Goal: Task Accomplishment & Management: Manage account settings

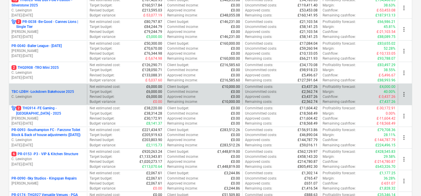
scroll to position [134, 0]
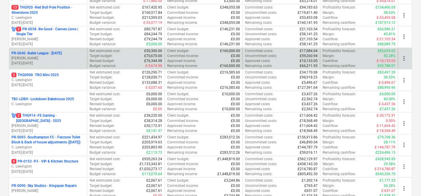
click at [51, 55] on p "PR-0040 - Baller League - [DATE]" at bounding box center [36, 53] width 50 height 5
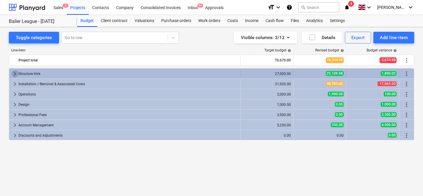
click at [14, 72] on span "keyboard_arrow_right" at bounding box center [14, 73] width 7 height 7
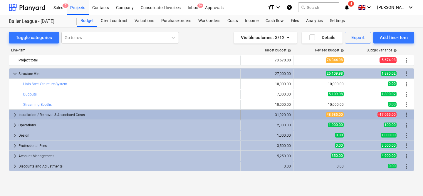
click at [14, 115] on span "keyboard_arrow_right" at bounding box center [14, 114] width 7 height 7
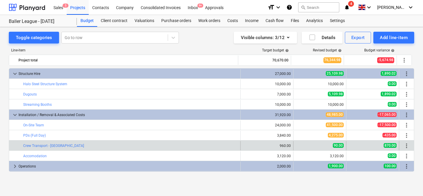
scroll to position [41, 0]
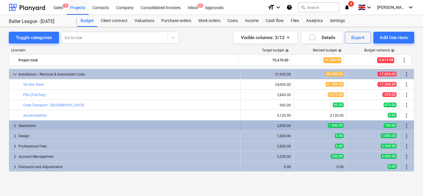
click at [15, 124] on span "keyboard_arrow_right" at bounding box center [14, 125] width 7 height 7
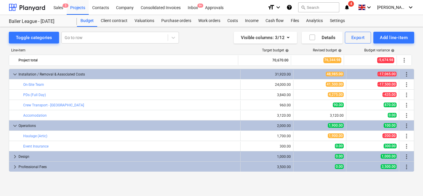
scroll to position [61, 0]
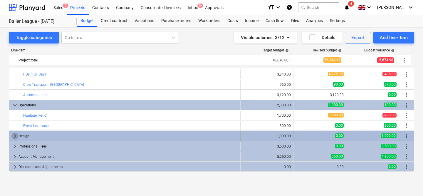
click at [15, 133] on span "keyboard_arrow_right" at bounding box center [14, 135] width 7 height 7
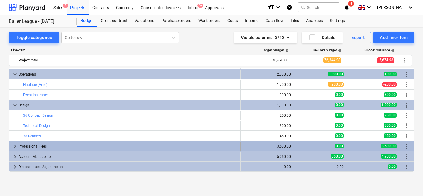
click at [15, 148] on span "keyboard_arrow_right" at bounding box center [14, 146] width 7 height 7
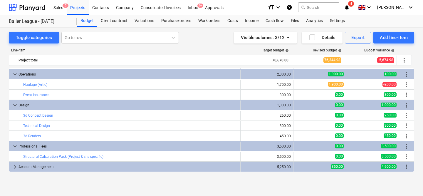
scroll to position [102, 0]
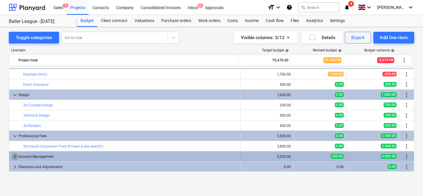
click at [13, 156] on span "keyboard_arrow_right" at bounding box center [14, 156] width 7 height 7
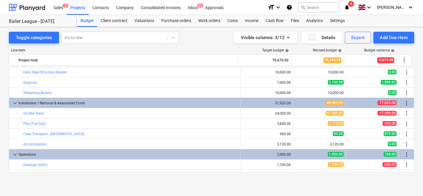
scroll to position [8, 0]
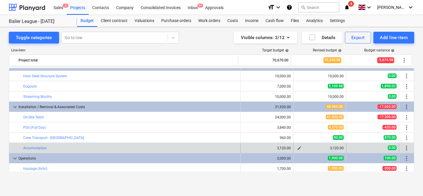
click at [300, 149] on button "edit" at bounding box center [299, 147] width 7 height 7
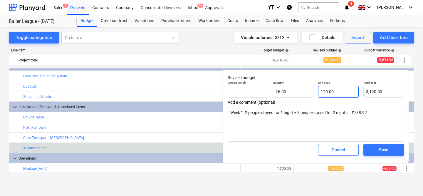
type input "120"
click at [329, 90] on input "120" at bounding box center [338, 92] width 41 height 12
type textarea "x"
type input "0.00"
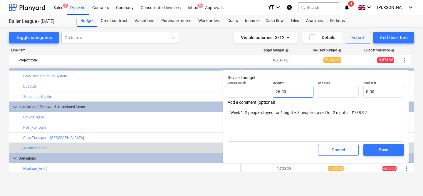
type input "26"
type input "0.00"
type textarea "x"
click at [297, 88] on input "26" at bounding box center [293, 92] width 41 height 12
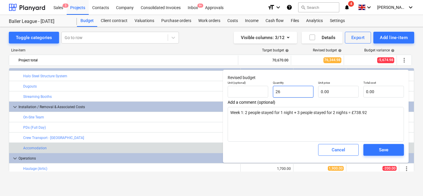
type input "1"
type textarea "x"
type input "1.00"
type textarea "x"
click at [314, 107] on div "Add a comment (optional) Week 1: 2 people stayed for 1 night + 3 people stayed …" at bounding box center [316, 121] width 176 height 42
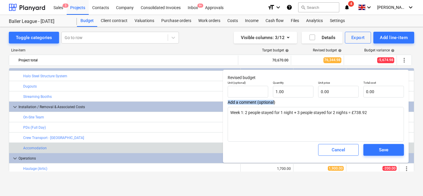
click at [314, 107] on div "Add a comment (optional) Week 1: 2 people stayed for 1 night + 3 people stayed …" at bounding box center [316, 121] width 176 height 42
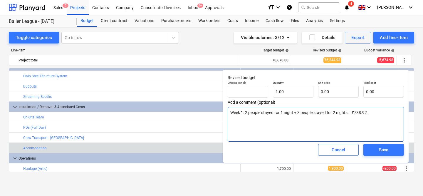
click at [314, 110] on textarea "Week 1: 2 people stayed for 1 night + 3 people stayed for 2 nights = £738.92" at bounding box center [316, 124] width 176 height 35
type textarea "x"
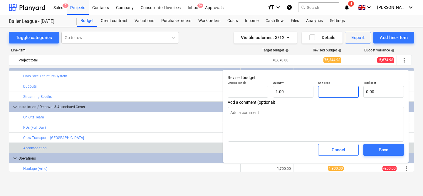
click at [350, 88] on input "text" at bounding box center [338, 92] width 41 height 12
type input "1"
type textarea "x"
type input "1.00"
type input "16"
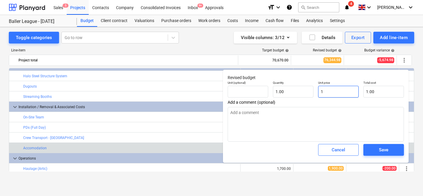
type textarea "x"
type input "16.00"
type input "167"
type textarea "x"
type input "167.00"
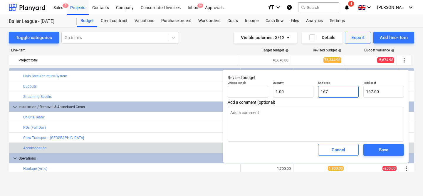
type input "1674"
type textarea "x"
type input "1,674.00"
type input "1674."
type textarea "x"
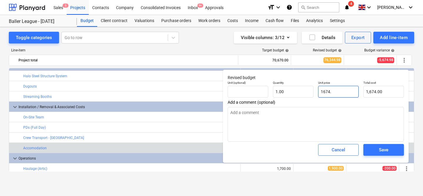
type input "1674.7"
type textarea "x"
type input "1,674.70"
type input "1674.70"
type textarea "x"
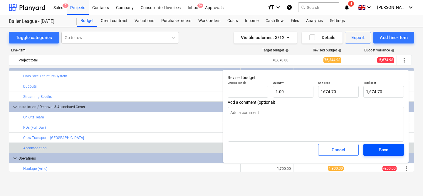
type input "1,674.70"
click at [388, 147] on div "Save" at bounding box center [383, 150] width 9 height 8
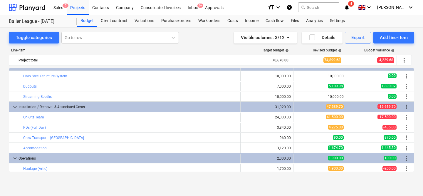
type textarea "x"
type input "1.00"
type input "1,674.70"
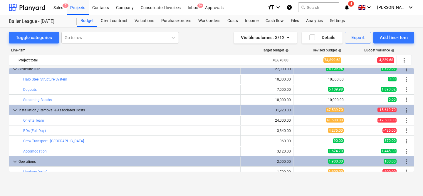
scroll to position [6, 0]
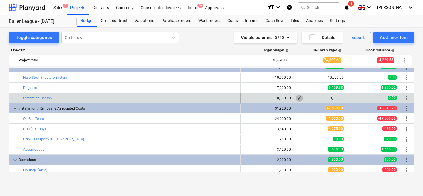
click at [297, 98] on span "edit" at bounding box center [299, 98] width 5 height 5
type textarea "x"
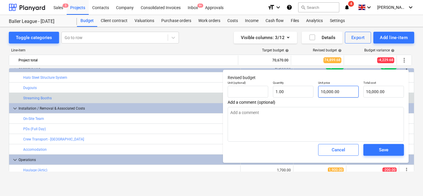
type input "10000"
click at [326, 91] on input "10000" at bounding box center [338, 92] width 41 height 12
type textarea "x"
type input "1"
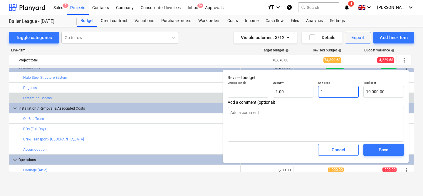
type input "1.00"
type textarea "x"
type input "10"
type input "10.00"
type textarea "x"
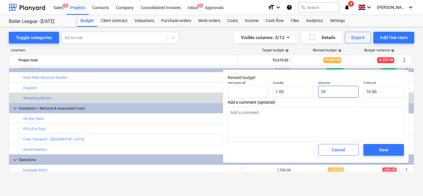
type input "105"
type input "105.00"
type textarea "x"
type input "1056"
type input "1,056.00"
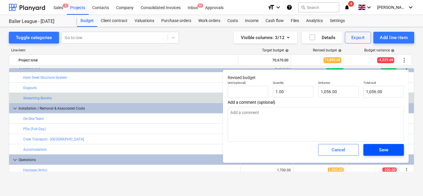
click at [383, 150] on div "Save" at bounding box center [383, 150] width 9 height 8
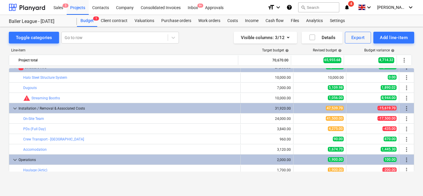
type textarea "x"
type input "1.00"
type input "1,056.00"
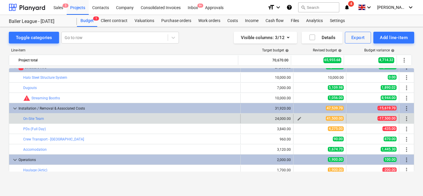
click at [297, 119] on span "edit" at bounding box center [299, 118] width 5 height 5
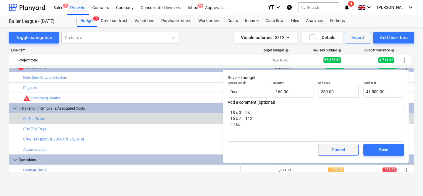
click at [338, 155] on button "Cancel" at bounding box center [338, 150] width 41 height 12
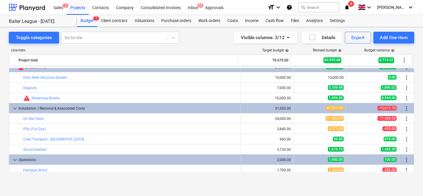
scroll to position [0, 0]
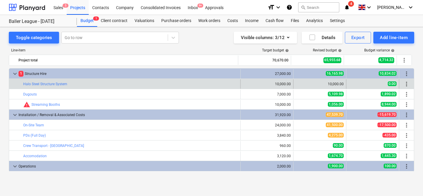
click at [293, 86] on div "edit 10,000.00" at bounding box center [319, 83] width 53 height 9
click at [297, 84] on span "edit" at bounding box center [299, 84] width 5 height 5
type textarea "x"
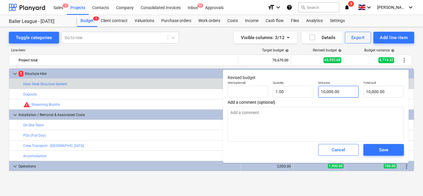
type input "10000"
click at [331, 91] on input "10000" at bounding box center [338, 92] width 41 height 12
type textarea "x"
type input "0.00"
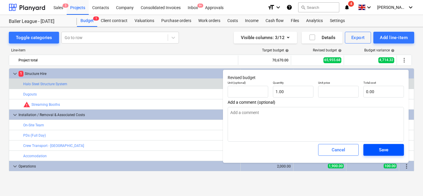
type textarea "x"
type input "0.00"
click at [378, 153] on span "Save" at bounding box center [383, 150] width 26 height 8
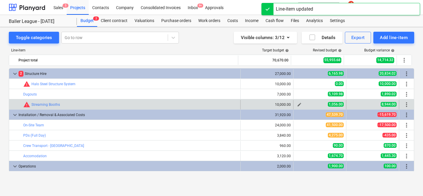
click at [297, 104] on span "edit" at bounding box center [299, 104] width 5 height 5
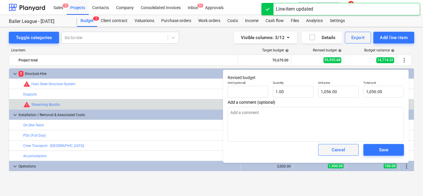
click at [338, 149] on div "Cancel" at bounding box center [339, 150] width 14 height 8
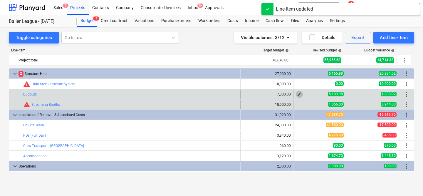
click at [297, 94] on span "edit" at bounding box center [299, 94] width 5 height 5
type textarea "x"
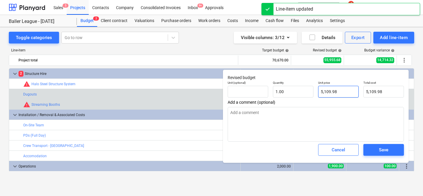
type input "5109.98"
click at [334, 92] on input "5109.98" at bounding box center [338, 92] width 41 height 12
type textarea "x"
type input "0.00"
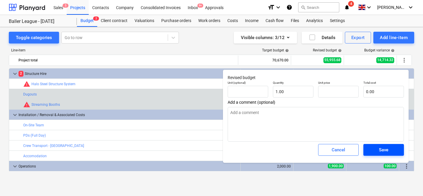
type textarea "x"
type input "0.00"
click at [375, 146] on span "Save" at bounding box center [383, 150] width 26 height 8
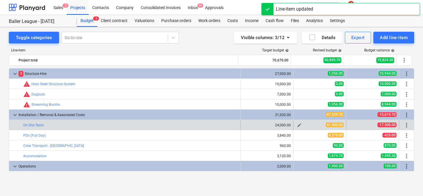
click at [297, 125] on span "edit" at bounding box center [299, 125] width 5 height 5
type textarea "x"
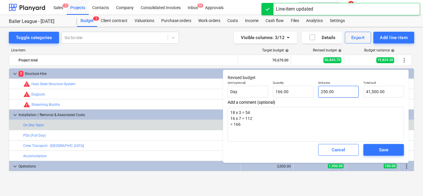
type input "250"
click at [337, 95] on input "250" at bounding box center [338, 92] width 41 height 12
type textarea "x"
type input "250.00"
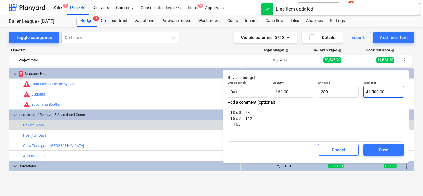
type input "41500"
click at [373, 95] on input "41500" at bounding box center [383, 92] width 41 height 12
type textarea "x"
type input "0.00"
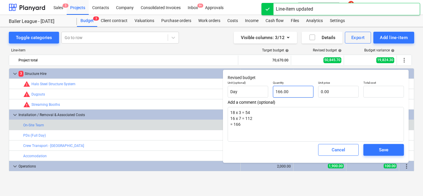
type textarea "x"
type input "166"
type input "0.00"
click at [307, 92] on input "166" at bounding box center [293, 92] width 41 height 12
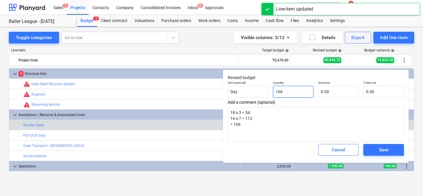
type textarea "x"
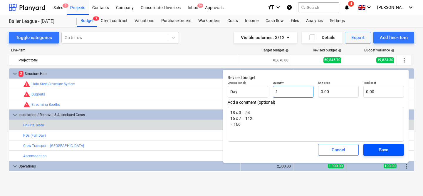
type input "1"
type textarea "x"
type input "1.00"
click at [379, 150] on div "Save" at bounding box center [383, 150] width 9 height 8
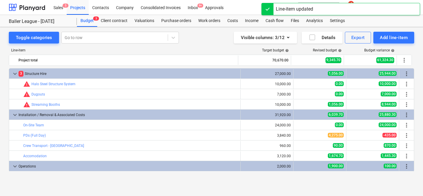
scroll to position [28, 0]
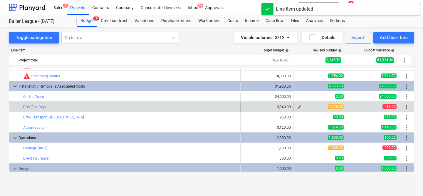
click at [298, 107] on span "edit" at bounding box center [299, 107] width 5 height 5
type textarea "x"
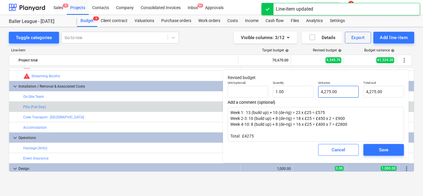
type input "4275"
click at [336, 90] on input "4275" at bounding box center [338, 92] width 41 height 12
type textarea "x"
type input "0.00"
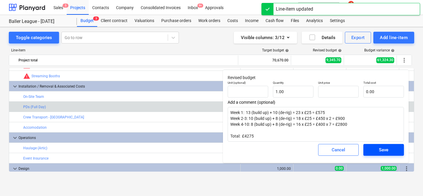
type textarea "x"
type input "0.00"
click at [376, 149] on span "Save" at bounding box center [383, 150] width 26 height 8
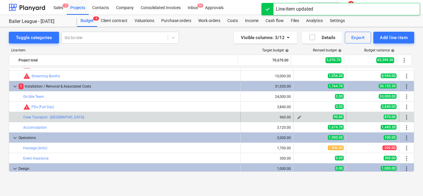
click at [297, 117] on span "edit" at bounding box center [299, 117] width 5 height 5
type textarea "x"
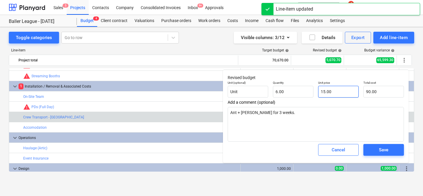
type input "15"
click at [328, 88] on input "15" at bounding box center [338, 92] width 41 height 12
type textarea "x"
type input "0.00"
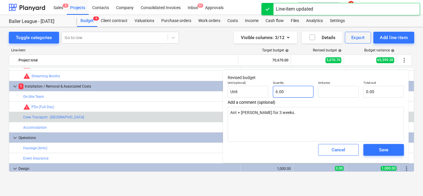
type textarea "x"
type input "6"
type input "0.00"
click at [297, 90] on input "6" at bounding box center [293, 92] width 41 height 12
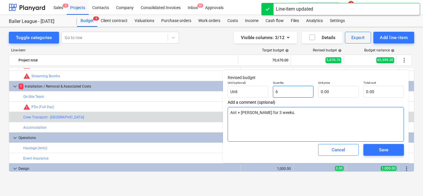
type textarea "x"
type input "61"
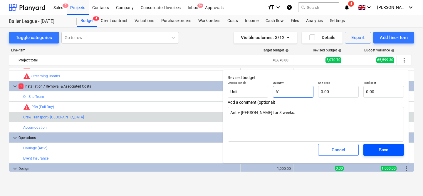
type textarea "x"
type input "6"
type textarea "x"
type input "1"
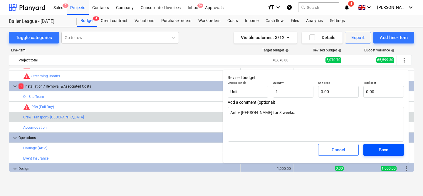
type textarea "x"
type input "1.00"
click at [383, 147] on div "Save" at bounding box center [383, 150] width 9 height 8
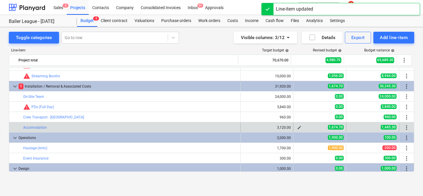
click at [297, 125] on span "edit" at bounding box center [299, 127] width 5 height 5
type textarea "x"
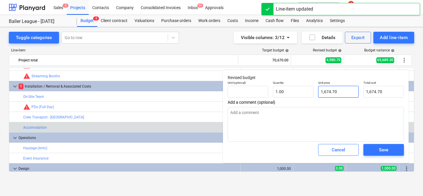
type input "1674.7"
click at [329, 94] on input "1674.7" at bounding box center [338, 92] width 41 height 12
type textarea "x"
type input "0.00"
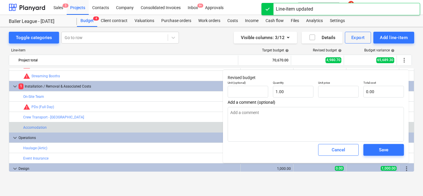
type textarea "x"
type input "0.00"
click at [374, 158] on div "Cancel Save" at bounding box center [315, 149] width 181 height 21
click at [379, 150] on div "Save" at bounding box center [383, 150] width 9 height 8
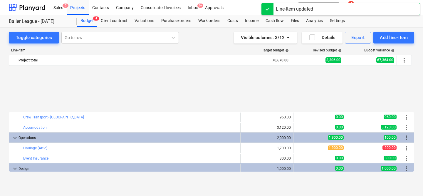
scroll to position [92, 0]
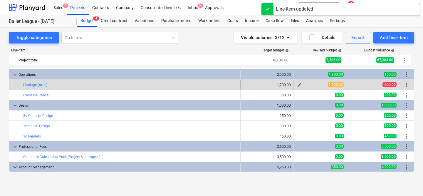
click at [297, 86] on span "edit" at bounding box center [299, 85] width 5 height 5
type textarea "x"
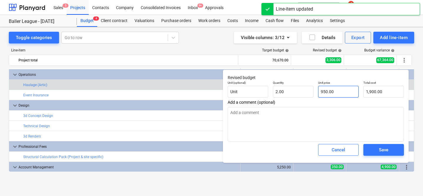
type input "950"
click at [327, 91] on input "950" at bounding box center [338, 92] width 41 height 12
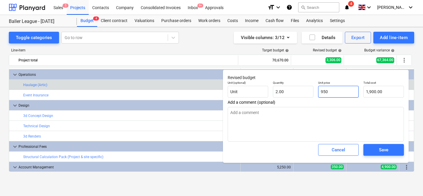
type textarea "x"
type input "0"
type input "0.00"
type input "0"
type textarea "x"
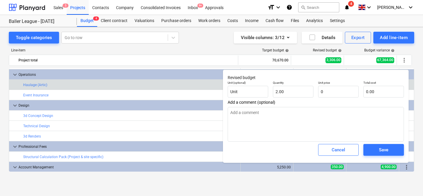
type input "0.00"
click at [376, 142] on div "Save" at bounding box center [383, 150] width 45 height 16
click at [376, 149] on span "Save" at bounding box center [383, 150] width 26 height 8
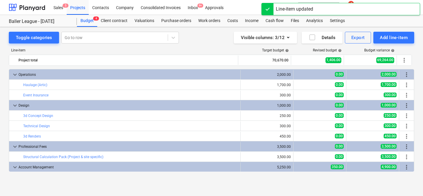
scroll to position [123, 0]
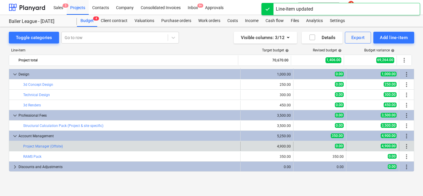
click at [293, 146] on div "edit 0.00" at bounding box center [319, 146] width 53 height 9
click at [297, 146] on span "edit" at bounding box center [299, 146] width 5 height 5
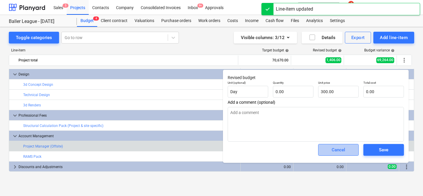
click at [334, 147] on div "Cancel" at bounding box center [339, 150] width 14 height 8
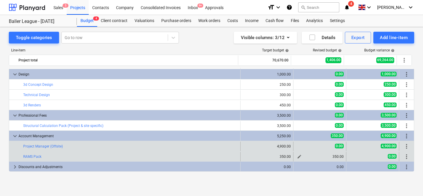
click at [298, 158] on span "edit" at bounding box center [299, 156] width 5 height 5
type textarea "x"
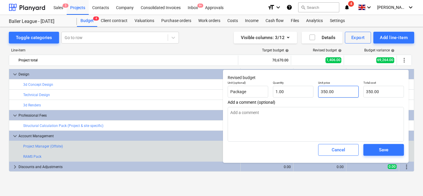
type input "350"
click at [337, 87] on input "350" at bounding box center [338, 92] width 41 height 12
type textarea "x"
type input "0.00"
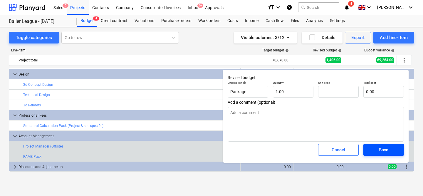
type textarea "x"
type input "0.00"
click at [378, 147] on span "Save" at bounding box center [383, 150] width 26 height 8
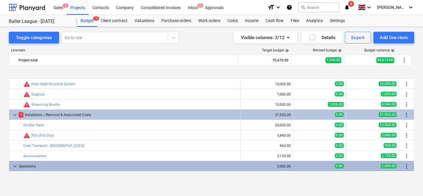
scroll to position [24, 0]
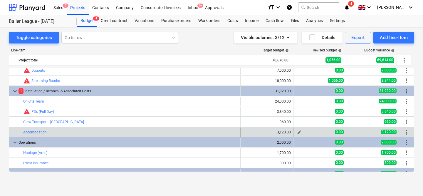
click at [297, 131] on span "edit" at bounding box center [299, 132] width 5 height 5
type textarea "x"
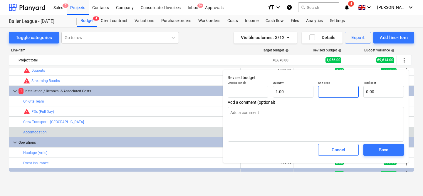
click at [328, 86] on input "text" at bounding box center [338, 92] width 41 height 12
type textarea "x"
type input "1"
type input "1.00"
type textarea "x"
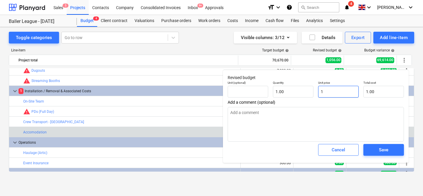
type input "10"
type input "10.00"
type textarea "x"
type input "105"
type input "105.00"
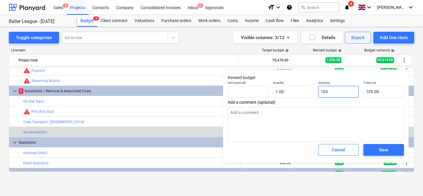
type textarea "x"
type input "1056"
type input "1,056.00"
type input "1056"
type textarea "x"
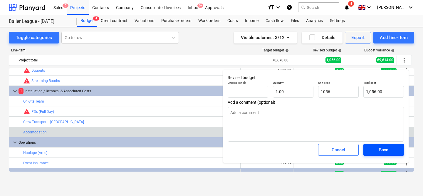
type input "1,056.00"
click at [388, 149] on span "Save" at bounding box center [383, 150] width 26 height 8
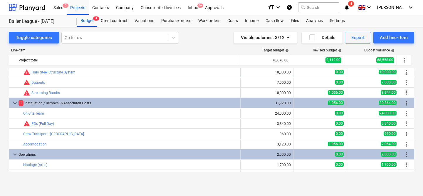
scroll to position [0, 0]
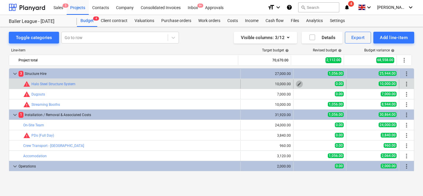
click at [297, 84] on span "edit" at bounding box center [299, 84] width 5 height 5
type textarea "x"
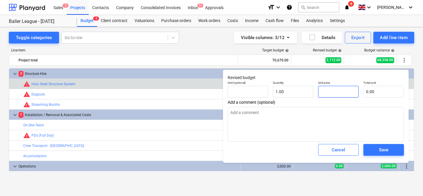
click at [332, 90] on input "text" at bounding box center [338, 92] width 41 height 12
type textarea "x"
type input "2"
type input "2.00"
type textarea "x"
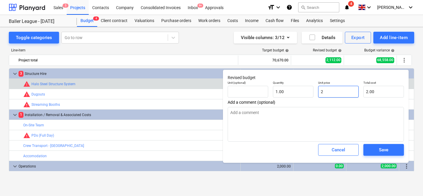
type input "25"
type input "25.00"
type textarea "x"
type input "254"
type input "254.00"
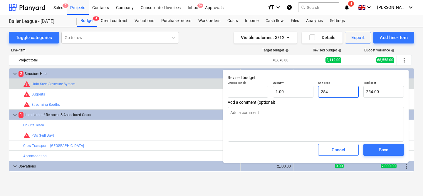
type textarea "x"
type input "254."
type textarea "x"
type input "254.5"
type input "254.50"
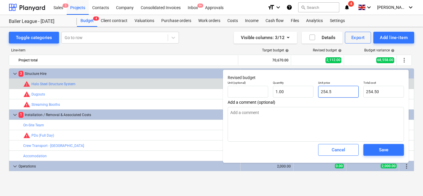
type textarea "x"
type input "254.56"
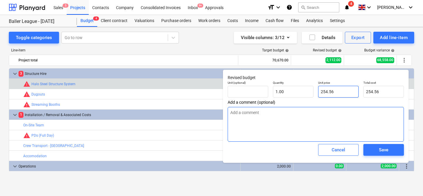
type textarea "x"
type input "254.5"
type input "254.50"
type textarea "x"
type input "254."
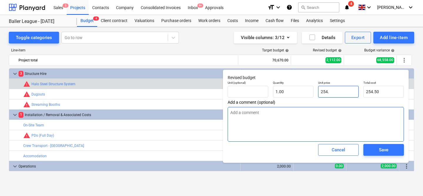
type input "254.00"
type textarea "x"
type input "254.4"
type input "254.40"
type textarea "x"
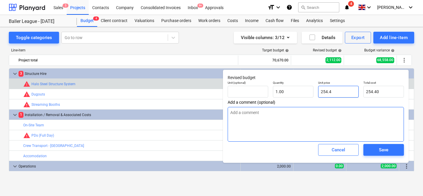
type input "254.46"
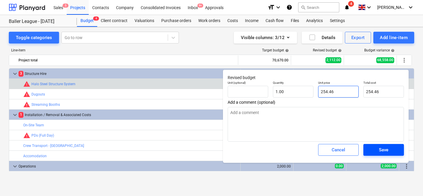
type input "254.46"
click at [383, 154] on button "Save" at bounding box center [383, 150] width 41 height 12
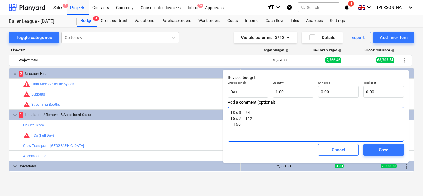
drag, startPoint x: 280, startPoint y: 126, endPoint x: 238, endPoint y: 107, distance: 46.3
click at [238, 107] on textarea "18 x 3 = 54 16 x 7 = 112 = 166" at bounding box center [316, 124] width 176 height 35
type textarea "x"
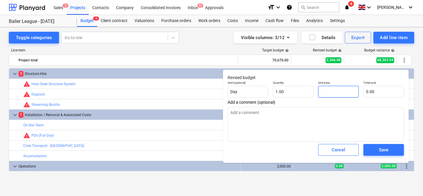
click at [326, 92] on input "text" at bounding box center [338, 92] width 41 height 12
type textarea "x"
type input "4"
type input "4.00"
type textarea "x"
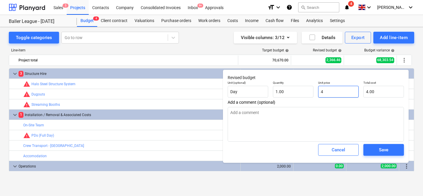
type input "48"
type input "48.00"
type textarea "x"
type input "480"
click at [390, 149] on span "Save" at bounding box center [383, 150] width 26 height 8
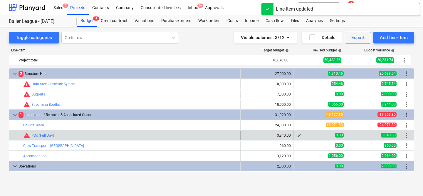
click at [297, 136] on span "edit" at bounding box center [299, 135] width 5 height 5
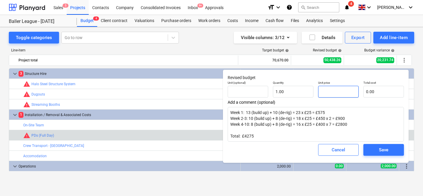
click at [341, 94] on input "text" at bounding box center [338, 92] width 41 height 12
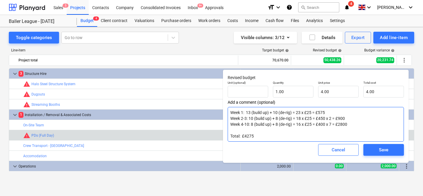
click at [318, 131] on textarea "Week 1: 13 (build up) + 10 (de-rig) = 23 x £25 = £575 Week 2-3: 10 (build up) +…" at bounding box center [316, 124] width 176 height 35
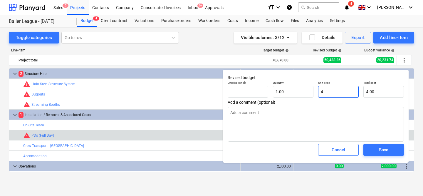
click at [339, 95] on input "4" at bounding box center [338, 92] width 41 height 12
click at [387, 153] on div "Save" at bounding box center [383, 150] width 9 height 8
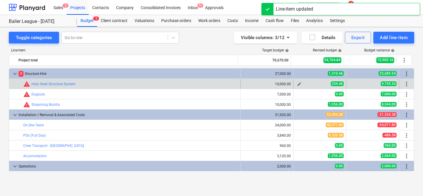
click at [297, 83] on span "edit" at bounding box center [299, 84] width 5 height 5
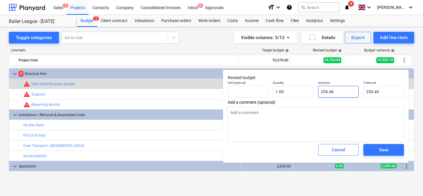
click at [326, 90] on input "254.46" at bounding box center [338, 92] width 41 height 12
click at [389, 147] on span "Save" at bounding box center [383, 150] width 26 height 8
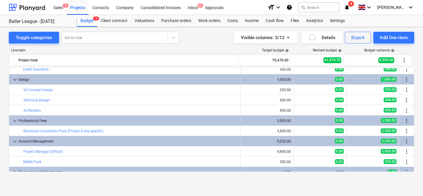
scroll to position [123, 0]
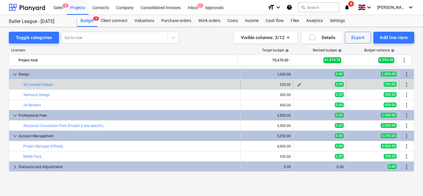
click at [297, 86] on span "edit" at bounding box center [299, 84] width 5 height 5
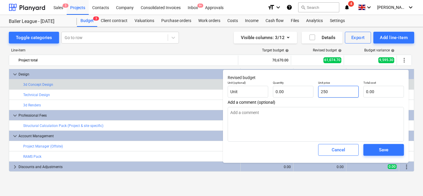
click at [338, 90] on input "250" at bounding box center [338, 92] width 41 height 12
click at [291, 93] on input "text" at bounding box center [293, 92] width 41 height 12
click at [377, 147] on span "Save" at bounding box center [383, 150] width 26 height 8
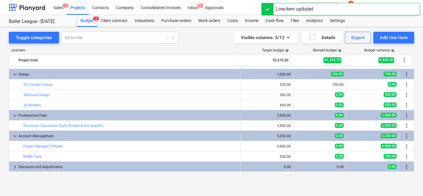
click at [296, 97] on button "edit" at bounding box center [299, 94] width 7 height 7
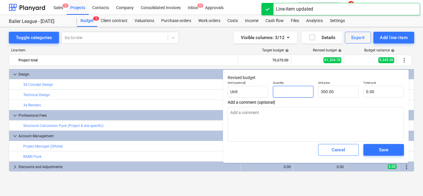
click at [295, 94] on input "text" at bounding box center [293, 92] width 41 height 12
click at [376, 151] on span "Save" at bounding box center [383, 150] width 26 height 8
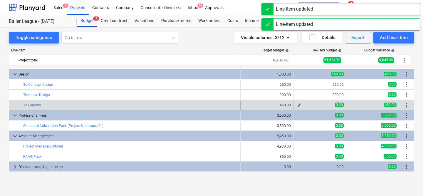
click at [297, 103] on span "edit" at bounding box center [299, 105] width 5 height 5
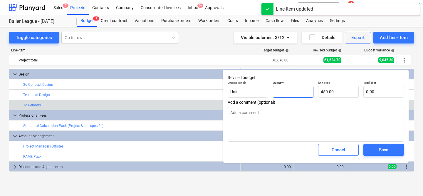
click at [292, 90] on input "text" at bounding box center [293, 92] width 41 height 12
click at [394, 149] on span "Save" at bounding box center [383, 150] width 26 height 8
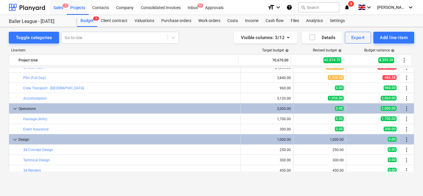
scroll to position [57, 0]
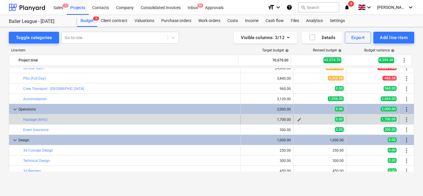
click at [304, 121] on div "0.00" at bounding box center [320, 119] width 48 height 5
click at [299, 120] on button "edit" at bounding box center [299, 119] width 7 height 7
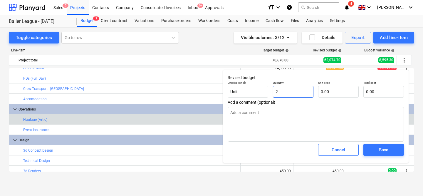
click at [308, 93] on input "2" at bounding box center [293, 92] width 41 height 12
click at [348, 89] on input "text" at bounding box center [338, 92] width 41 height 12
click at [377, 153] on span "Save" at bounding box center [383, 150] width 26 height 8
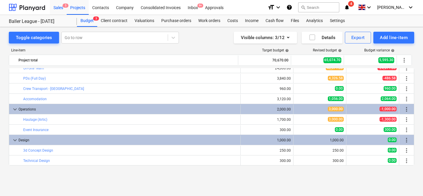
scroll to position [18, 0]
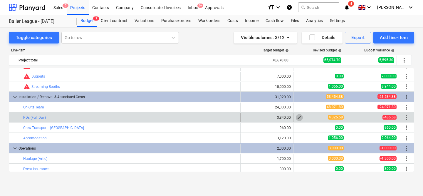
click at [296, 114] on button "edit" at bounding box center [299, 117] width 7 height 7
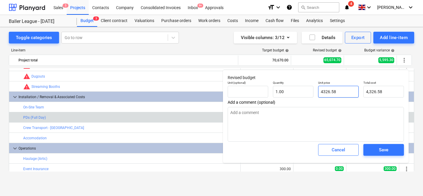
click at [327, 95] on input "4326.58" at bounding box center [338, 92] width 41 height 12
click at [383, 154] on button "Save" at bounding box center [383, 150] width 41 height 12
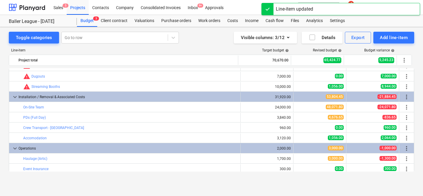
scroll to position [0, 0]
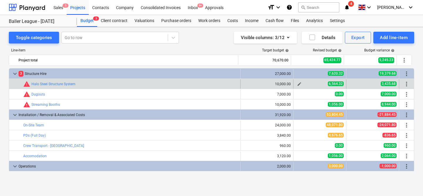
click at [297, 83] on span "edit" at bounding box center [299, 84] width 5 height 5
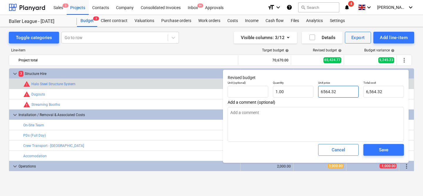
click at [332, 92] on input "6564.32" at bounding box center [338, 92] width 41 height 12
click at [396, 151] on span "Save" at bounding box center [383, 150] width 26 height 8
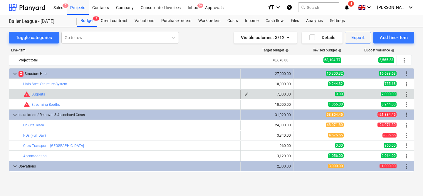
click at [244, 93] on span "edit" at bounding box center [246, 94] width 5 height 5
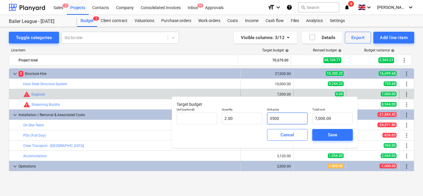
click at [272, 119] on input "3500" at bounding box center [287, 118] width 41 height 12
click at [245, 115] on input "2" at bounding box center [242, 118] width 41 height 12
click at [336, 135] on div "Save" at bounding box center [332, 135] width 9 height 8
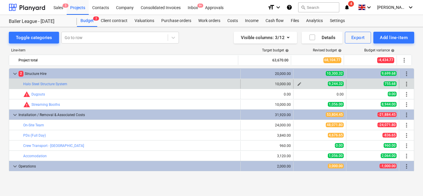
click at [297, 85] on span "edit" at bounding box center [299, 84] width 5 height 5
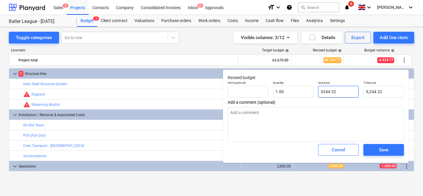
click at [331, 92] on input "9244.32" at bounding box center [338, 92] width 41 height 12
click at [380, 150] on div "Save" at bounding box center [383, 150] width 9 height 8
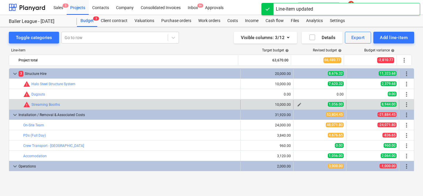
click at [297, 104] on span "edit" at bounding box center [299, 104] width 5 height 5
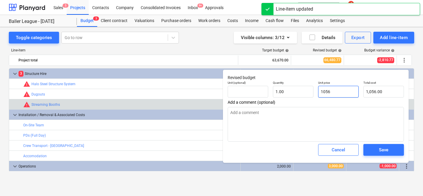
click at [326, 90] on input "1056" at bounding box center [338, 92] width 41 height 12
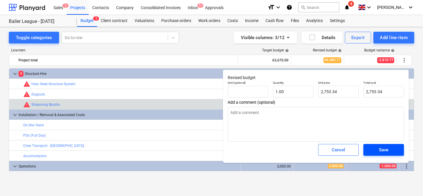
click at [376, 150] on span "Save" at bounding box center [383, 150] width 26 height 8
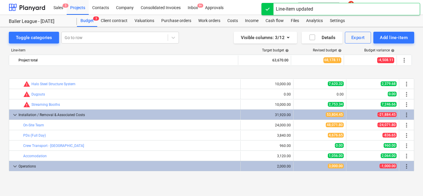
scroll to position [28, 0]
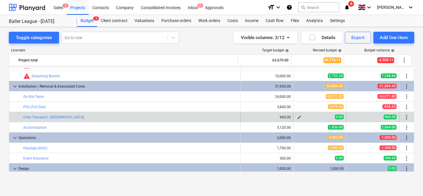
click at [299, 116] on span "edit" at bounding box center [299, 117] width 5 height 5
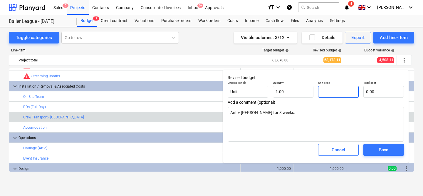
click at [327, 92] on input "text" at bounding box center [338, 92] width 41 height 12
click at [378, 149] on span "Save" at bounding box center [383, 150] width 26 height 8
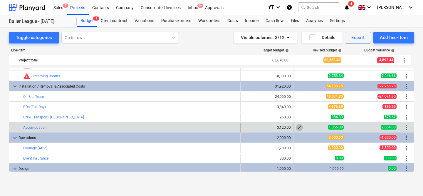
click at [298, 127] on span "edit" at bounding box center [299, 127] width 5 height 5
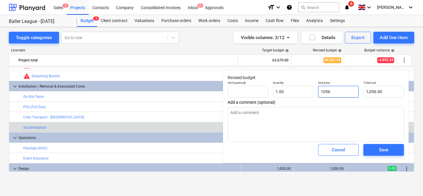
click at [330, 91] on input "1056" at bounding box center [338, 92] width 41 height 12
click at [382, 147] on div "Save" at bounding box center [383, 150] width 9 height 8
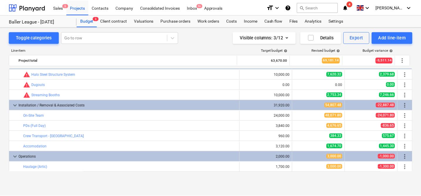
scroll to position [0, 0]
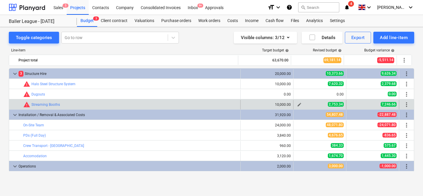
click at [297, 103] on span "edit" at bounding box center [299, 104] width 5 height 5
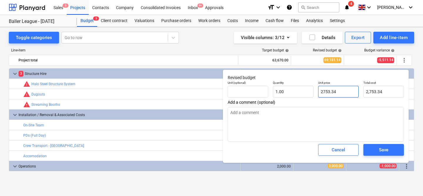
click at [327, 92] on input "2753.34" at bounding box center [338, 92] width 41 height 12
click at [380, 149] on div "Save" at bounding box center [383, 150] width 9 height 8
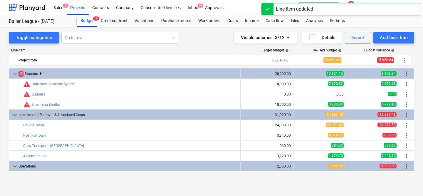
click at [218, 46] on div "Line-item Target budget help Revised budget help Budget variance help Project t…" at bounding box center [211, 110] width 405 height 135
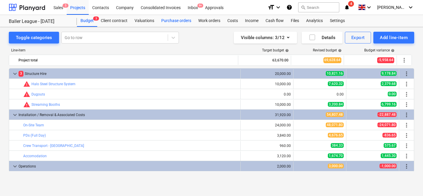
click at [168, 21] on div "Purchase orders" at bounding box center [176, 21] width 37 height 12
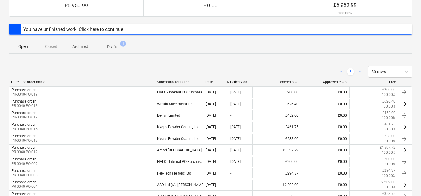
scroll to position [70, 0]
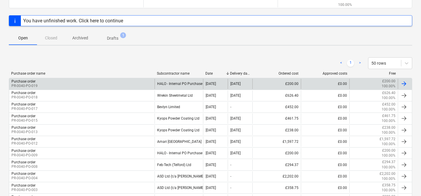
click at [188, 83] on div "HALO - Internal PO Purchase" at bounding box center [178, 84] width 48 height 10
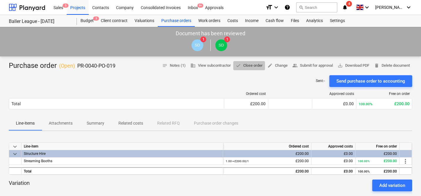
click at [250, 67] on span "done Close order" at bounding box center [248, 65] width 27 height 7
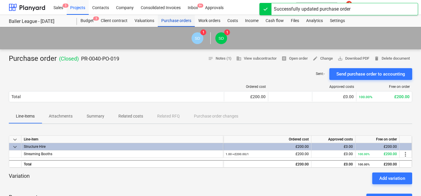
click at [179, 19] on div "Purchase orders" at bounding box center [176, 21] width 37 height 12
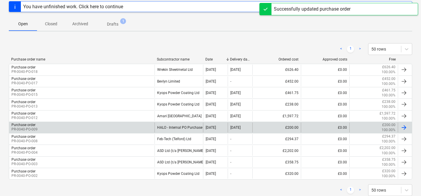
scroll to position [101, 0]
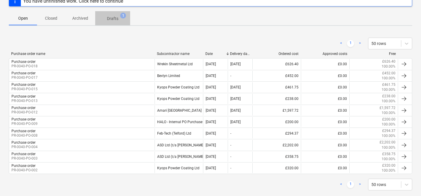
click at [118, 20] on span "Drafts 1" at bounding box center [112, 19] width 21 height 6
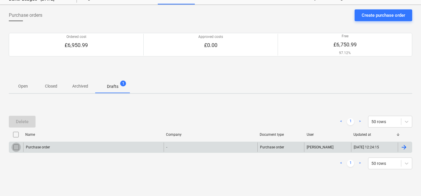
click at [14, 148] on input "checkbox" at bounding box center [15, 146] width 9 height 9
click at [25, 120] on div "Delete" at bounding box center [22, 122] width 13 height 8
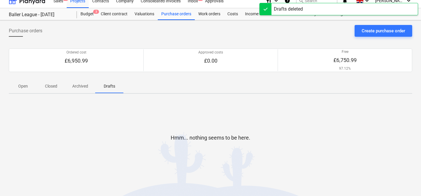
click at [21, 89] on span "Open" at bounding box center [23, 86] width 28 height 10
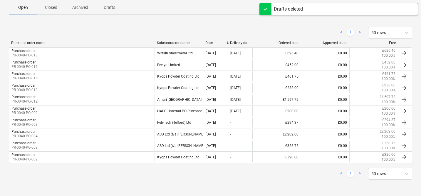
scroll to position [84, 0]
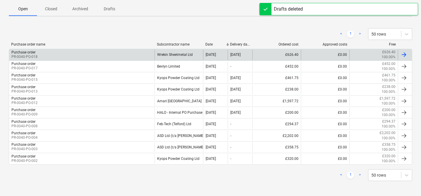
click at [85, 58] on div "Purchase order PR-0040-PO-018" at bounding box center [81, 55] width 145 height 10
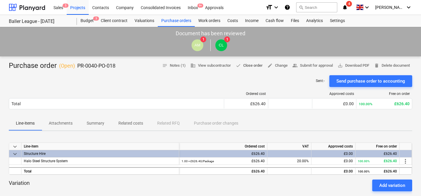
click at [248, 65] on span "done Close order" at bounding box center [248, 65] width 27 height 7
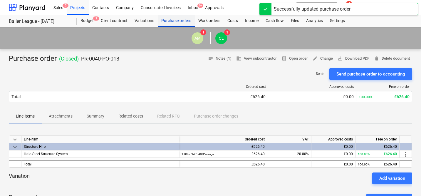
click at [172, 22] on div "Purchase orders" at bounding box center [176, 21] width 37 height 12
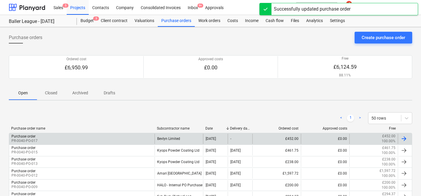
click at [163, 139] on div "Bevlyn Limited" at bounding box center [178, 139] width 48 height 10
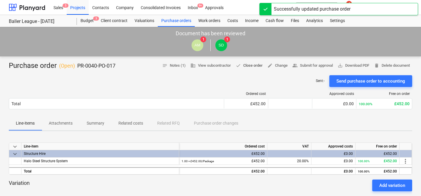
click at [244, 66] on span "done Close order" at bounding box center [248, 65] width 27 height 7
click at [173, 22] on div "Purchase orders" at bounding box center [176, 21] width 37 height 12
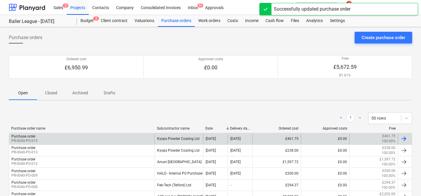
click at [145, 135] on div "Purchase order PR-0040-PO-015" at bounding box center [81, 139] width 145 height 10
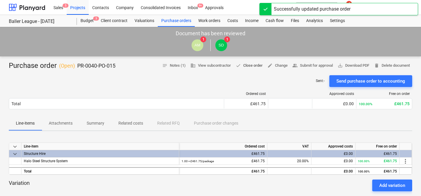
click at [245, 65] on span "done Close order" at bounding box center [248, 65] width 27 height 7
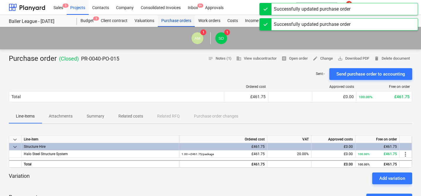
click at [181, 23] on div "Purchase orders" at bounding box center [176, 21] width 37 height 12
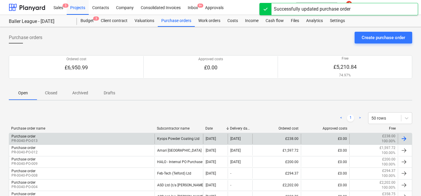
click at [147, 137] on div "Purchase order PR-0040-PO-013" at bounding box center [81, 139] width 145 height 10
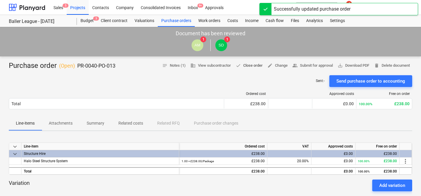
click at [250, 64] on span "done Close order" at bounding box center [248, 65] width 27 height 7
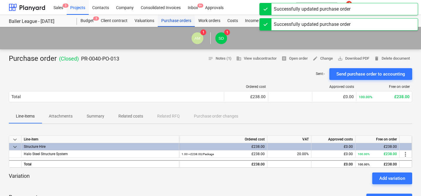
click at [171, 26] on div "Purchase orders" at bounding box center [176, 21] width 37 height 12
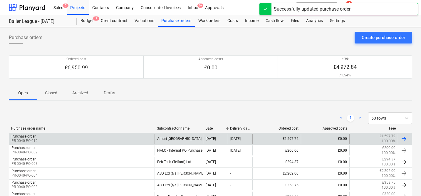
click at [134, 142] on div "Purchase order PR-0040-PO-012" at bounding box center [81, 139] width 145 height 10
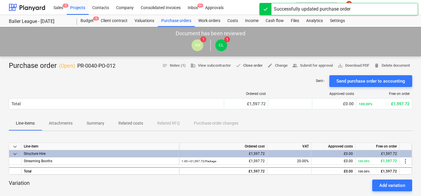
click at [247, 66] on span "done Close order" at bounding box center [248, 65] width 27 height 7
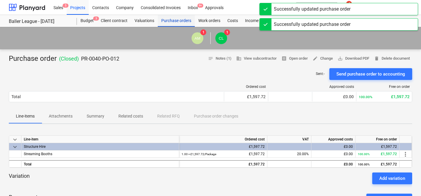
click at [181, 23] on div "Purchase orders" at bounding box center [176, 21] width 37 height 12
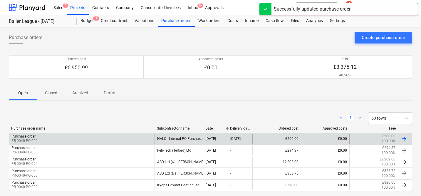
click at [137, 139] on div "Purchase order PR-0040-PO-009" at bounding box center [81, 139] width 145 height 10
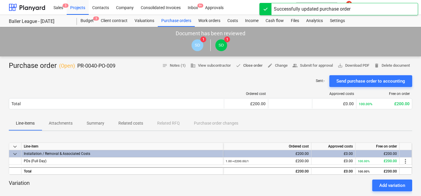
click at [247, 66] on span "done Close order" at bounding box center [248, 65] width 27 height 7
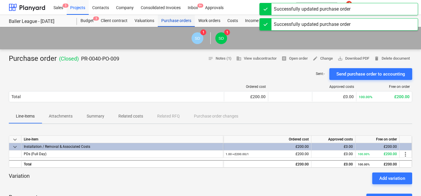
click at [173, 22] on div "Purchase orders" at bounding box center [176, 21] width 37 height 12
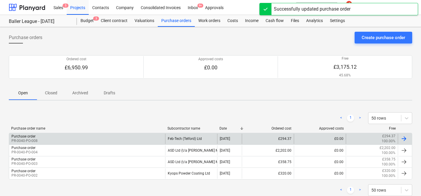
click at [117, 142] on div "Purchase order PR-0040-PO-008" at bounding box center [87, 139] width 156 height 10
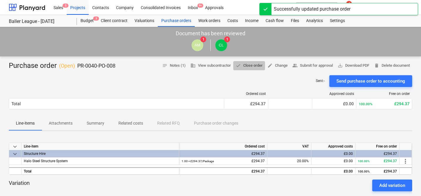
click at [248, 63] on span "done Close order" at bounding box center [248, 65] width 27 height 7
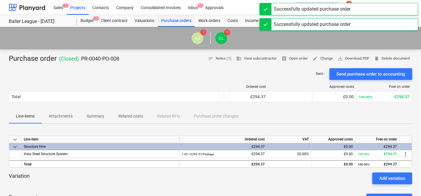
click at [166, 21] on div "Purchase orders" at bounding box center [176, 21] width 37 height 12
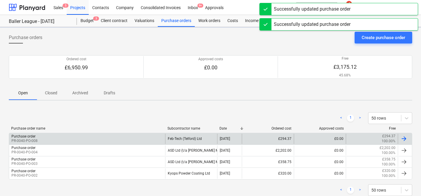
click at [153, 137] on div "Purchase order PR-0040-PO-008" at bounding box center [87, 139] width 156 height 10
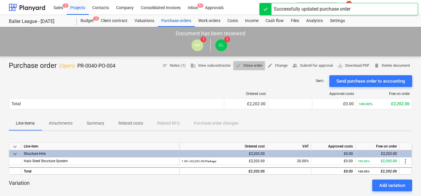
click at [247, 68] on span "done Close order" at bounding box center [248, 65] width 27 height 7
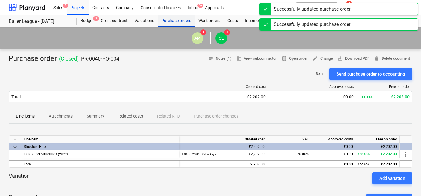
click at [173, 21] on div "Purchase orders" at bounding box center [176, 21] width 37 height 12
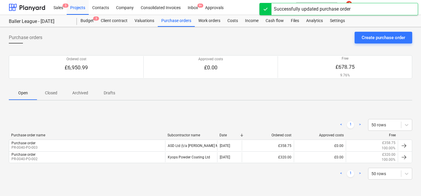
scroll to position [7, 0]
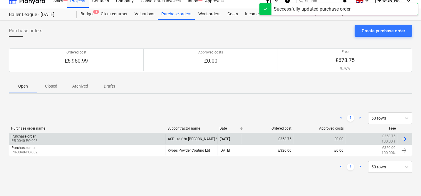
click at [144, 134] on div "Purchase order PR-0040-PO-003" at bounding box center [87, 139] width 156 height 10
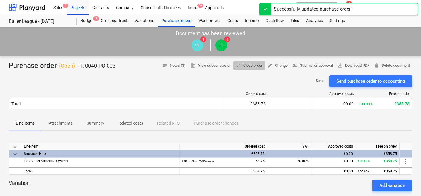
click at [239, 65] on span "done Close order" at bounding box center [248, 65] width 27 height 7
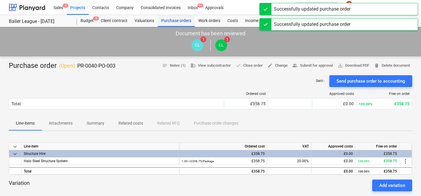
click at [177, 20] on div "Purchase orders" at bounding box center [176, 21] width 37 height 12
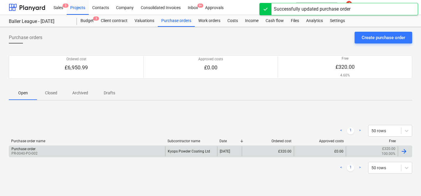
click at [142, 153] on div "Purchase order PR-0040-PO-002" at bounding box center [87, 151] width 156 height 10
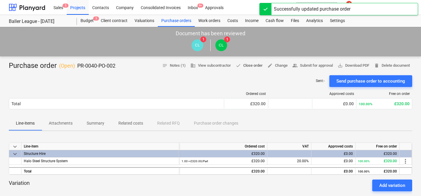
click at [244, 62] on span "done Close order" at bounding box center [248, 65] width 27 height 7
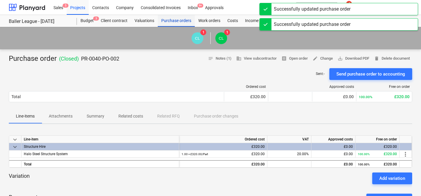
click at [183, 22] on div "Purchase orders" at bounding box center [176, 21] width 37 height 12
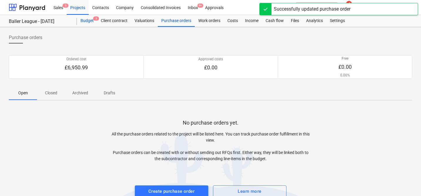
click at [92, 19] on div "Budget 3" at bounding box center [87, 21] width 20 height 12
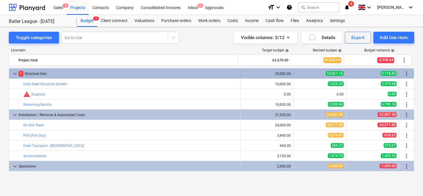
click at [16, 72] on span "keyboard_arrow_down" at bounding box center [14, 73] width 7 height 7
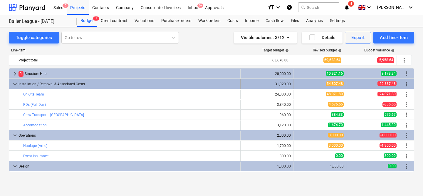
click at [12, 83] on span "keyboard_arrow_down" at bounding box center [14, 83] width 7 height 7
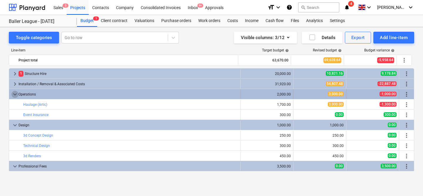
click at [14, 92] on span "keyboard_arrow_down" at bounding box center [14, 94] width 7 height 7
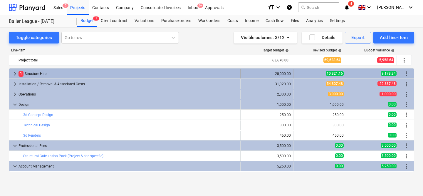
click at [20, 72] on span "1" at bounding box center [20, 74] width 5 height 6
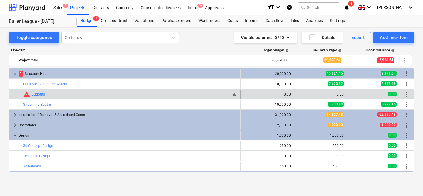
click at [160, 92] on div "bar_chart warning Dugouts" at bounding box center [130, 94] width 215 height 7
click at [405, 95] on span "more_vert" at bounding box center [406, 94] width 7 height 7
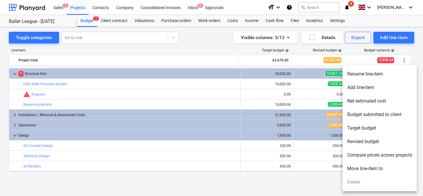
click at [360, 183] on ul "Rename line-item Add line-item Net estimated cost Budget submitted to client Ta…" at bounding box center [379, 128] width 74 height 126
click at [208, 42] on div at bounding box center [211, 98] width 423 height 196
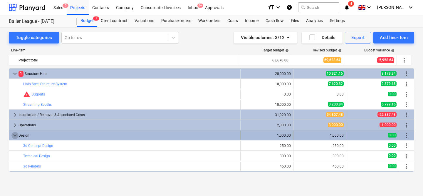
click at [15, 136] on span "keyboard_arrow_down" at bounding box center [14, 135] width 7 height 7
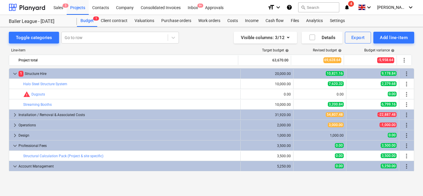
scroll to position [30, 0]
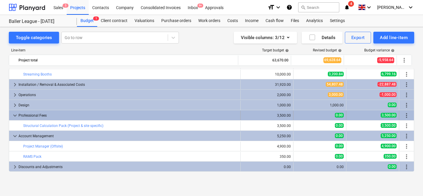
click at [16, 115] on span "keyboard_arrow_down" at bounding box center [14, 115] width 7 height 7
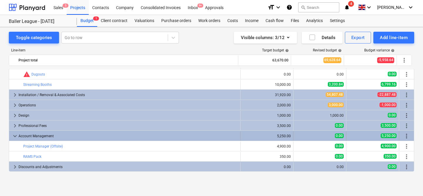
click at [15, 138] on span "keyboard_arrow_down" at bounding box center [14, 135] width 7 height 7
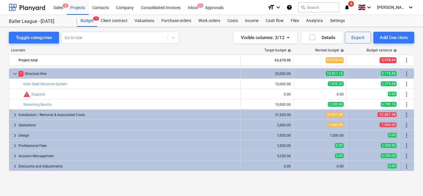
scroll to position [0, 0]
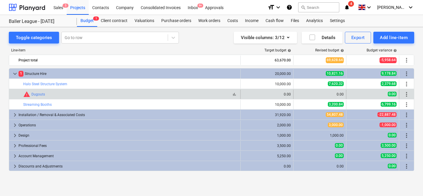
click at [28, 95] on span "warning" at bounding box center [26, 94] width 7 height 7
click at [407, 93] on span "more_vert" at bounding box center [406, 94] width 7 height 7
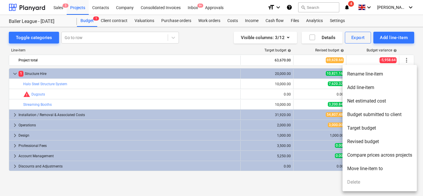
click at [355, 184] on ul "Rename line-item Add line-item Net estimated cost Budget submitted to client Ta…" at bounding box center [379, 128] width 74 height 126
click at [213, 46] on div at bounding box center [211, 98] width 423 height 196
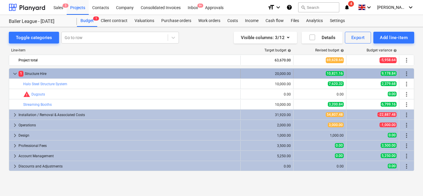
click at [14, 74] on span "keyboard_arrow_down" at bounding box center [14, 73] width 7 height 7
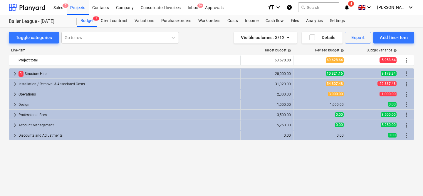
click at [157, 142] on div "keyboard_arrow_right 1 Structure Hire 20,000.00 10,821.16 9,178.84 more_vert ke…" at bounding box center [211, 119] width 405 height 103
click at [176, 156] on div "keyboard_arrow_right 1 Structure Hire 20,000.00 10,821.16 9,178.84 more_vert ke…" at bounding box center [211, 119] width 405 height 103
click at [359, 38] on div "Export" at bounding box center [358, 38] width 14 height 8
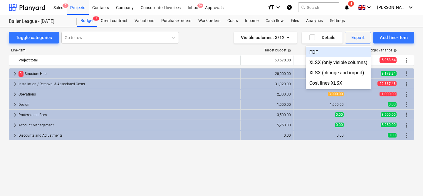
click at [344, 50] on div "PDF" at bounding box center [338, 52] width 65 height 10
